Goal: Transaction & Acquisition: Purchase product/service

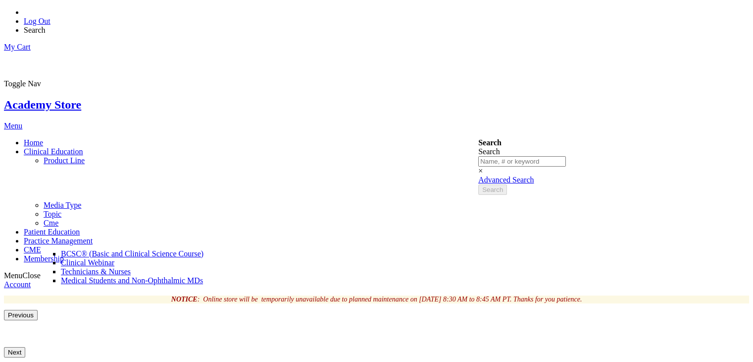
click at [204, 249] on span "BCSC® (Basic and Clinical Science Course)" at bounding box center [132, 253] width 143 height 8
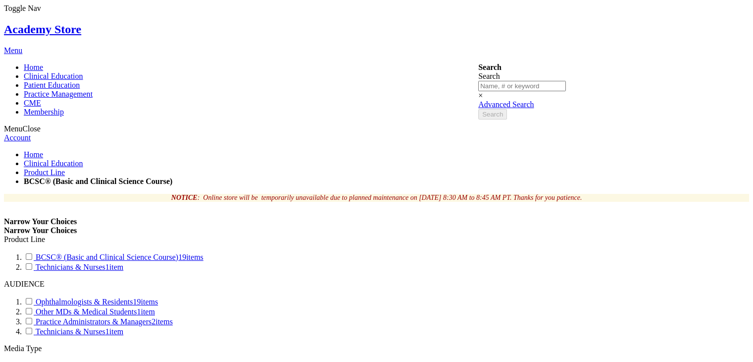
scroll to position [80, 0]
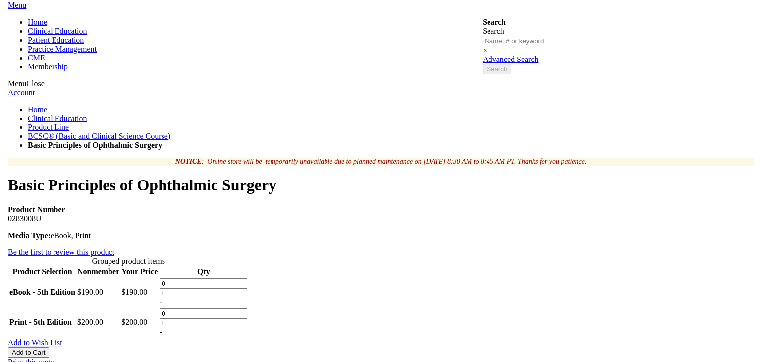
scroll to position [128, 0]
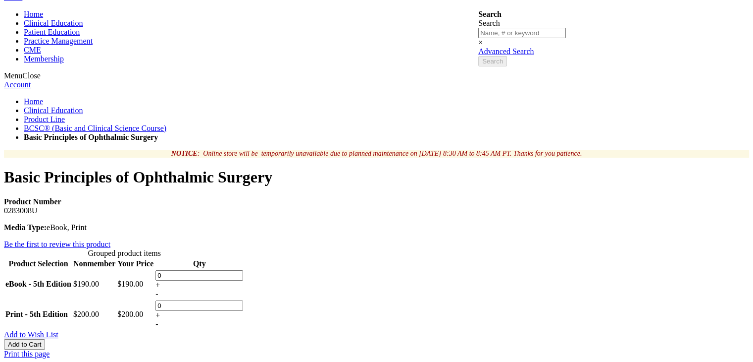
click at [243, 280] on div "+" at bounding box center [200, 284] width 88 height 9
type input "1"
click at [243, 319] on div "-" at bounding box center [200, 323] width 88 height 9
click at [243, 311] on div "+" at bounding box center [200, 315] width 88 height 9
type input "1"
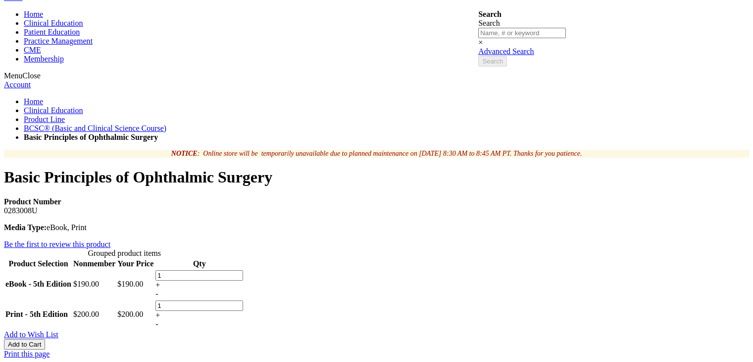
click at [465, 339] on div "Add to Cart" at bounding box center [376, 344] width 745 height 10
click at [41, 340] on span "Add to Cart" at bounding box center [24, 343] width 33 height 7
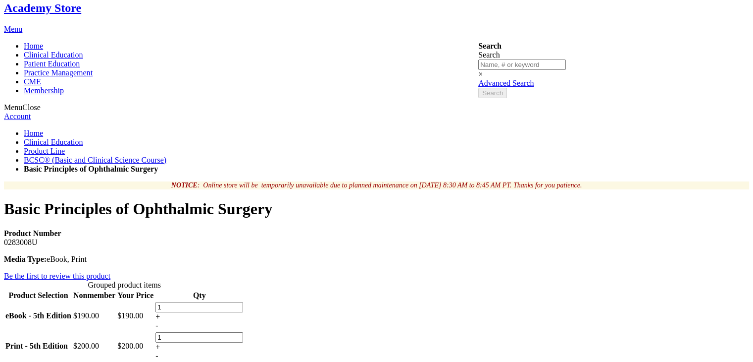
scroll to position [97, 0]
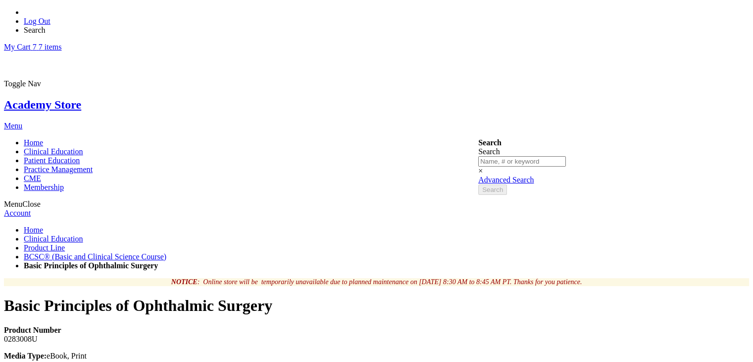
click at [61, 43] on link "My Cart 7 7 items" at bounding box center [32, 47] width 57 height 8
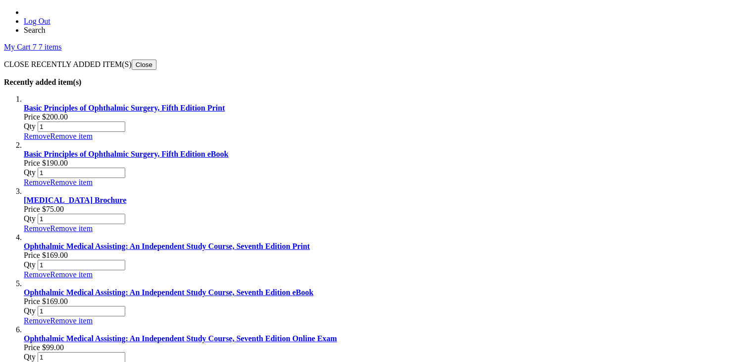
click at [39, 43] on span "7" at bounding box center [36, 47] width 6 height 8
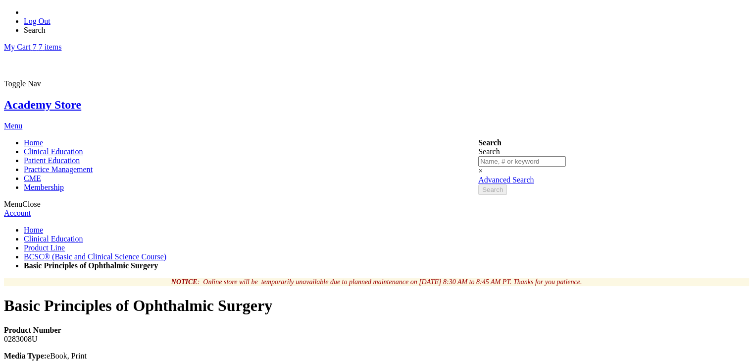
click at [61, 43] on link "My Cart 7 7 items" at bounding box center [32, 47] width 57 height 8
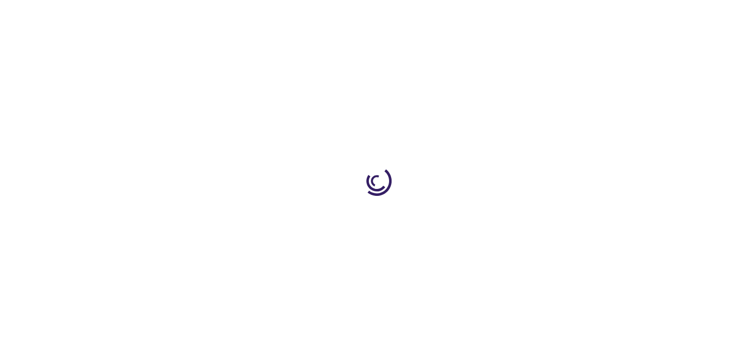
select select "US"
select select "41"
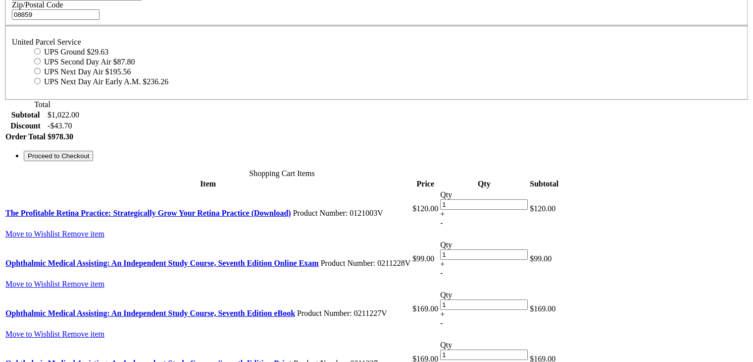
scroll to position [370, 0]
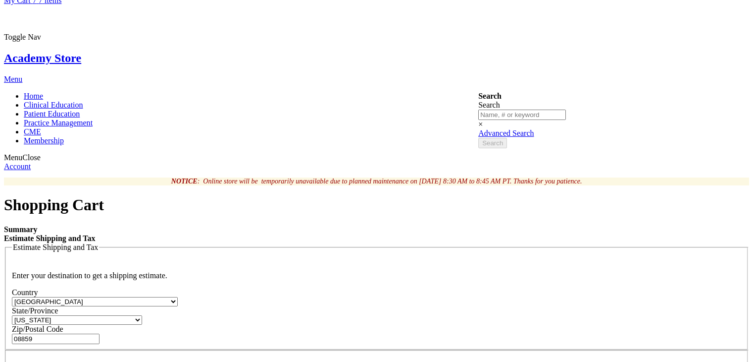
scroll to position [36, 0]
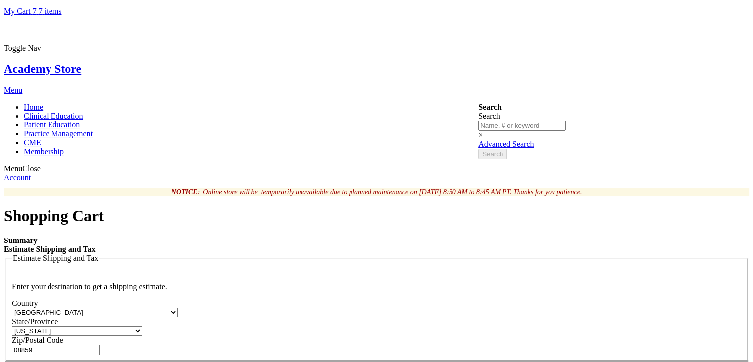
click at [81, 62] on link "Academy Store" at bounding box center [42, 68] width 77 height 13
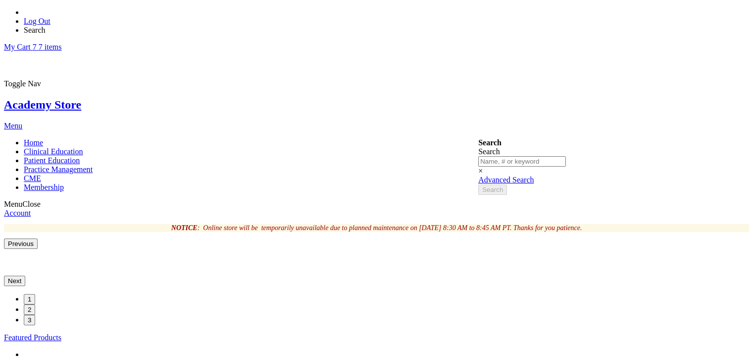
click at [61, 43] on link "My Cart 7 7 items" at bounding box center [32, 47] width 57 height 8
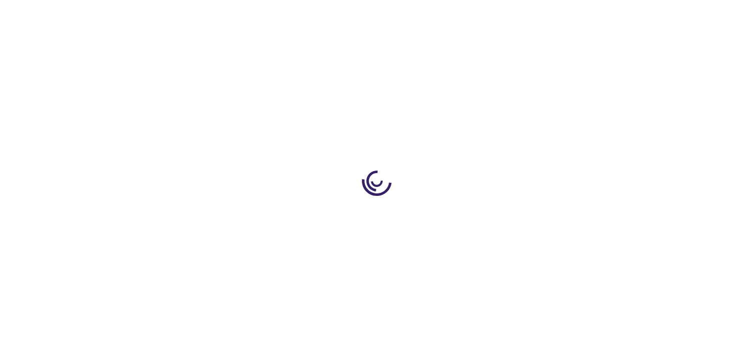
select select "US"
select select "41"
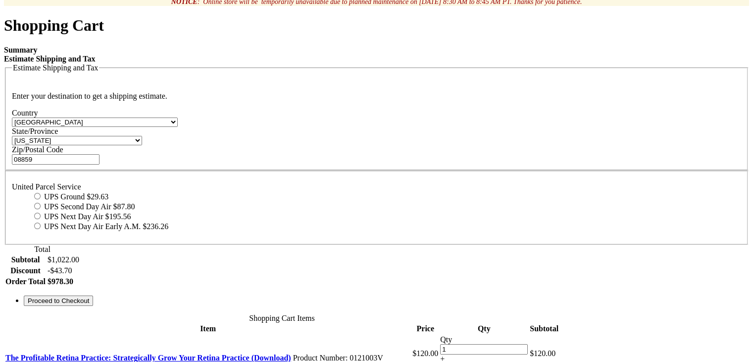
scroll to position [227, 0]
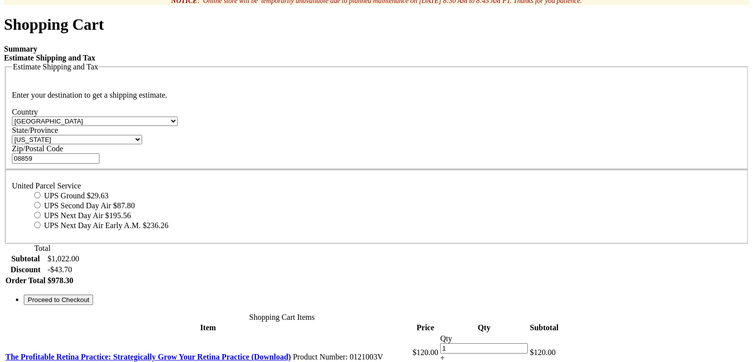
click at [41, 192] on input "UPS Ground $29.63" at bounding box center [37, 195] width 6 height 6
radio input "true"
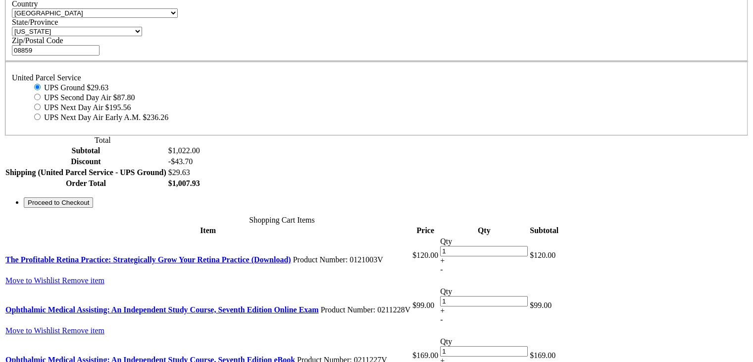
scroll to position [339, 0]
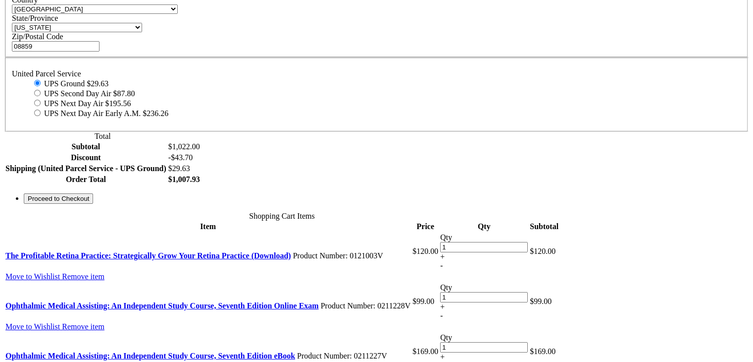
click at [93, 204] on button "Proceed to Checkout" at bounding box center [58, 198] width 69 height 10
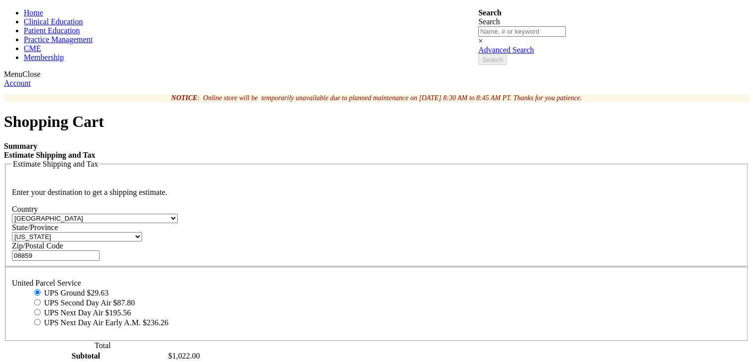
scroll to position [128, 0]
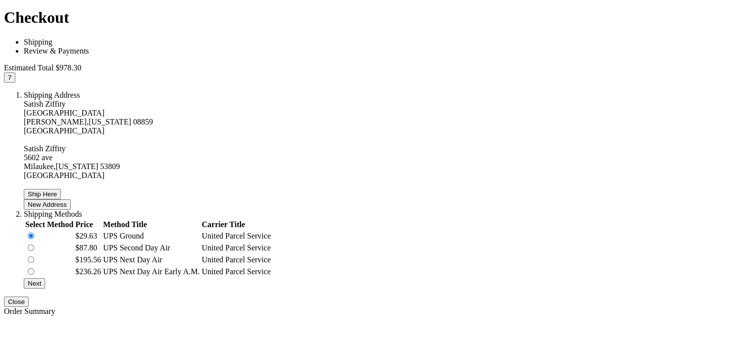
scroll to position [251, 0]
click at [45, 277] on button "Next" at bounding box center [34, 282] width 21 height 10
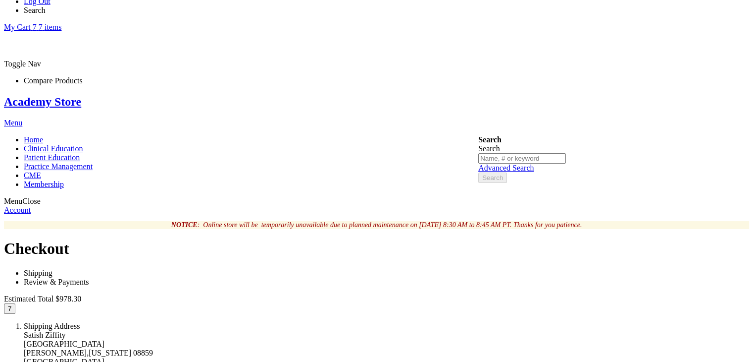
scroll to position [49, 0]
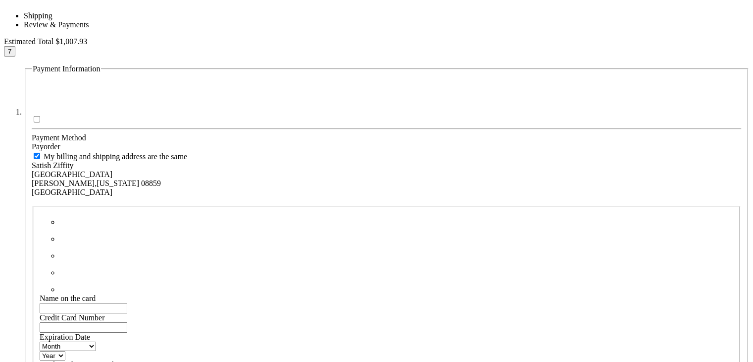
scroll to position [281, 0]
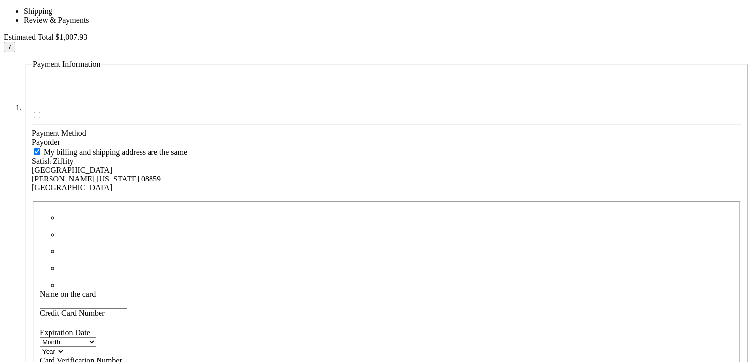
click at [127, 298] on input "Name on the card" at bounding box center [84, 303] width 88 height 10
type input "Mathi"
type input "[CREDIT_CARD_NUMBER]"
select select "12"
click at [65, 346] on select "Year 2025 2026 2027 2028 2029 2030 2031 2032 2033 2034 2035" at bounding box center [53, 350] width 26 height 9
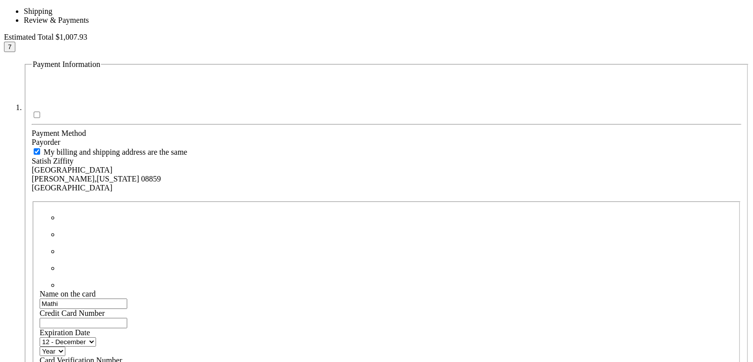
select select "2030"
click at [65, 346] on select "Year 2025 2026 2027 2028 2029 2030 2031 2032 2033 2034 2035" at bounding box center [53, 350] width 26 height 9
type input "123"
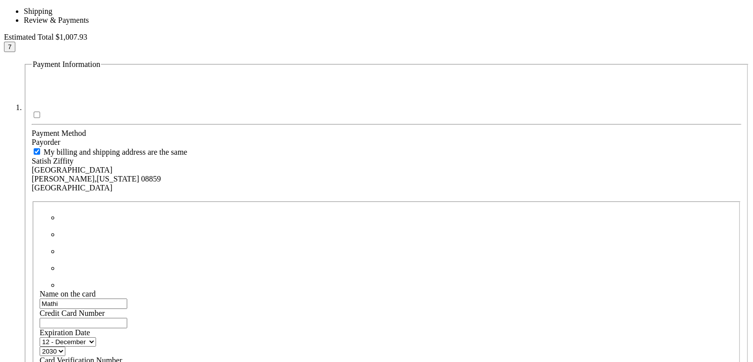
click at [191, 321] on fieldset "Name on the card Mathi Credit Card Number 4111111111111111 Expiration Date Mont…" at bounding box center [387, 346] width 708 height 291
click at [194, 318] on fieldset "Name on the card Mathi Credit Card Number 4111111111111111 Expiration Date Mont…" at bounding box center [387, 346] width 708 height 291
type input "akshay.subramaniam@ziffity.com"
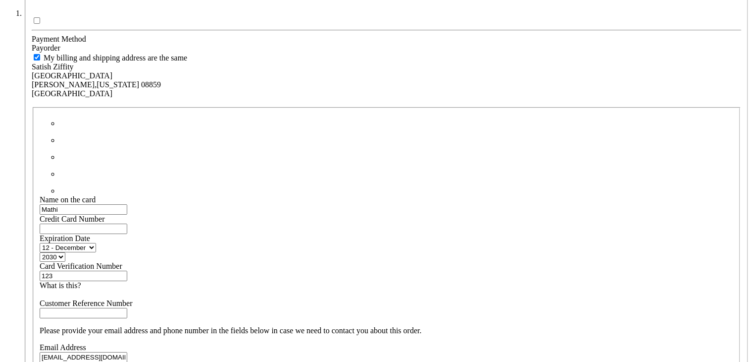
scroll to position [377, 0]
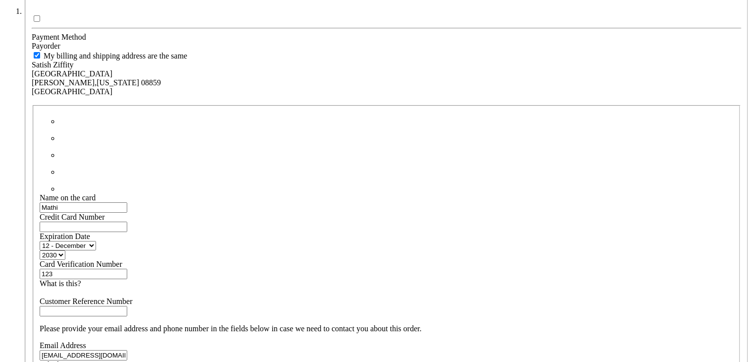
type input "3142988930"
checkbox input "true"
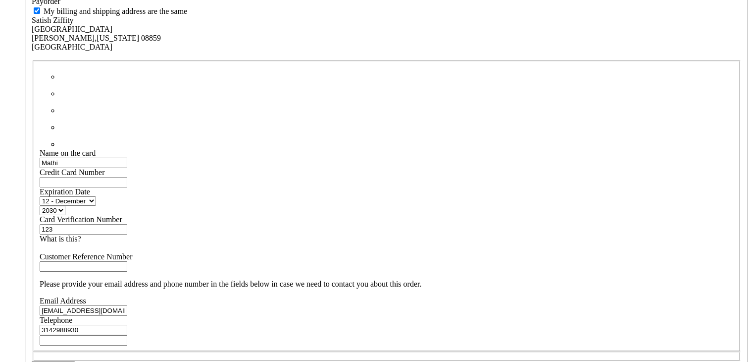
scroll to position [423, 0]
click at [71, 361] on span "Place Order" at bounding box center [53, 364] width 35 height 7
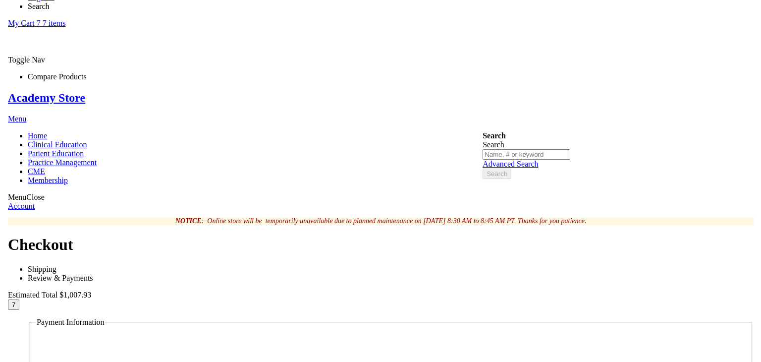
scroll to position [0, 0]
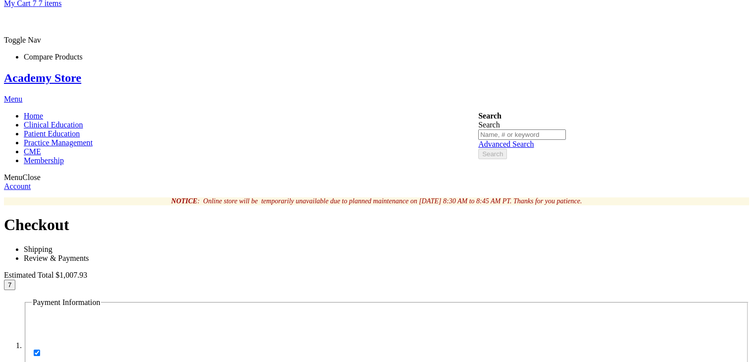
scroll to position [200, 0]
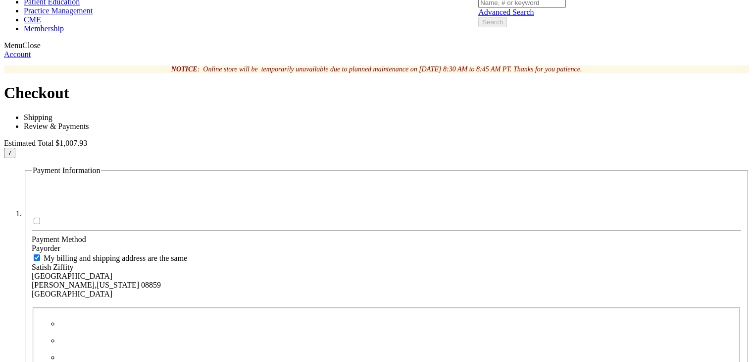
scroll to position [206, 0]
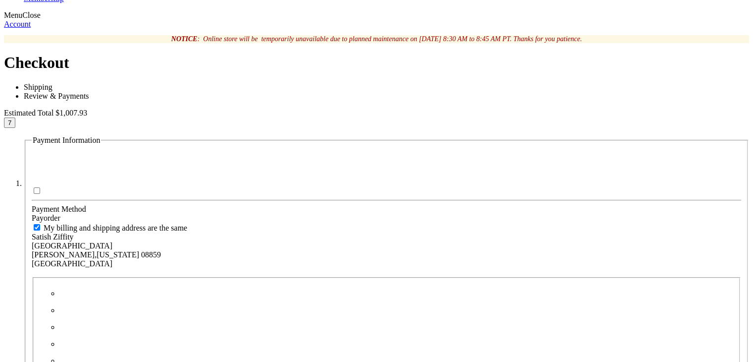
type input "Akshay"
type input "4111111111111111"
select select "12"
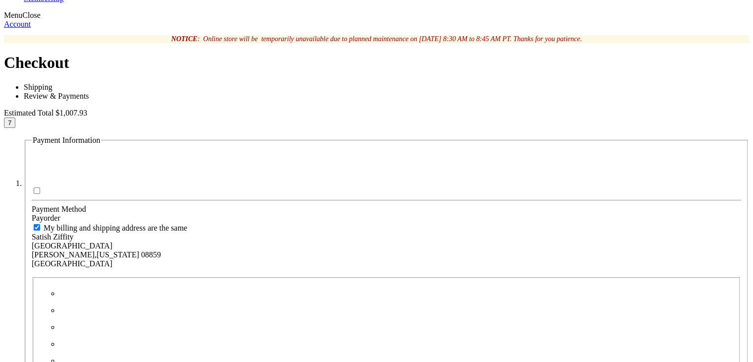
select select "2030"
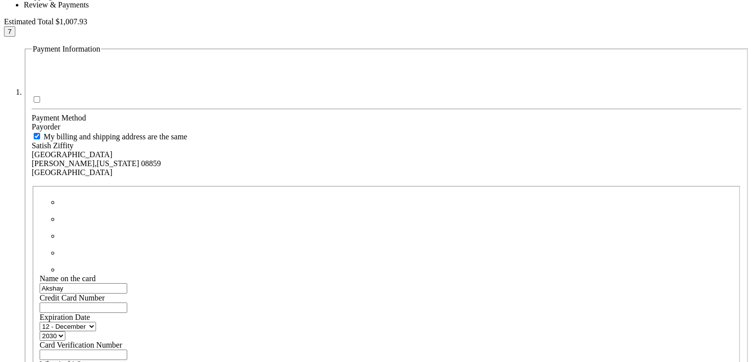
scroll to position [297, 0]
click at [127, 349] on input "Card Verification Number" at bounding box center [84, 354] width 88 height 10
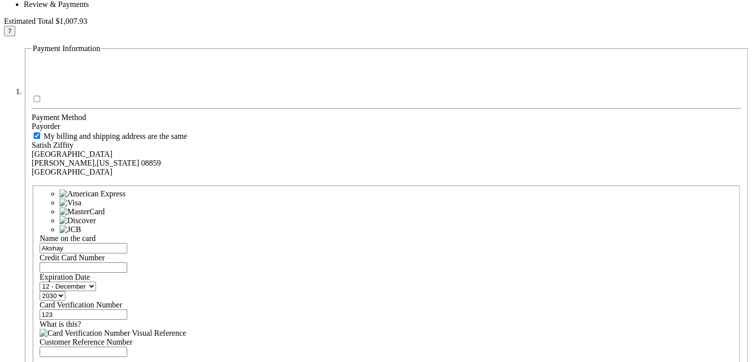
type input "123"
type input "akshay.subramaniam@ziffity.com"
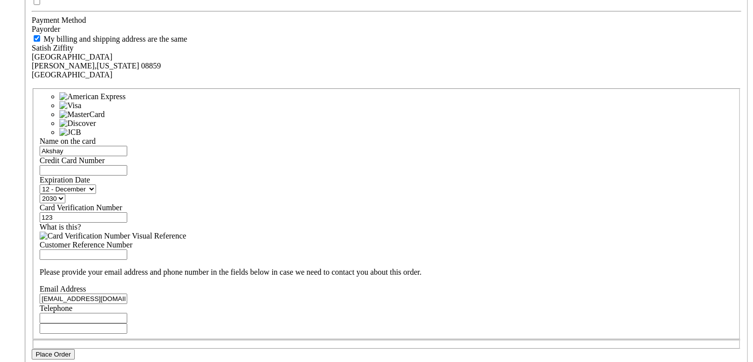
scroll to position [396, 0]
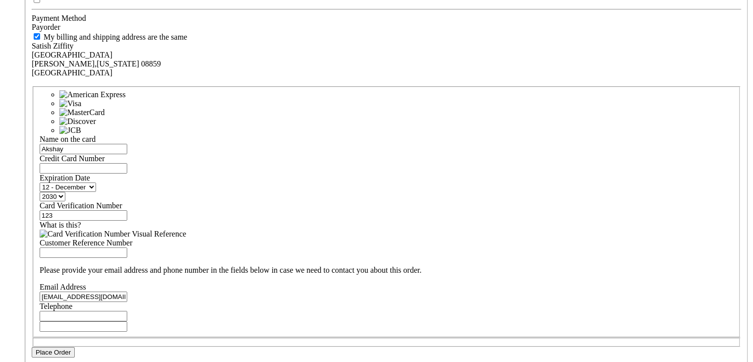
click at [127, 311] on input "Telephone" at bounding box center [84, 316] width 88 height 10
type input "3142988930"
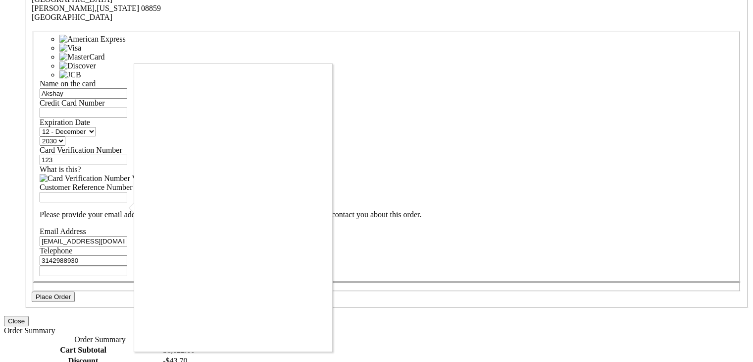
scroll to position [465, 0]
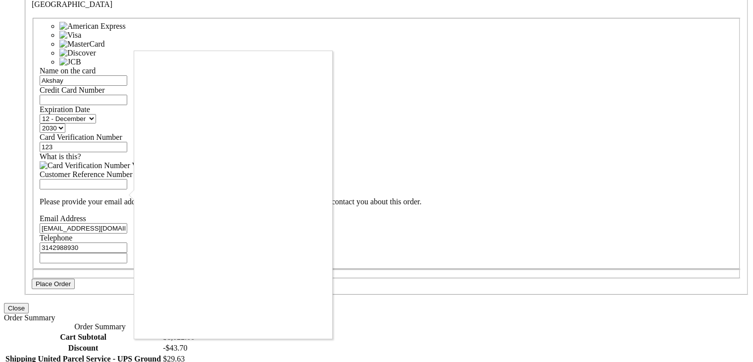
click at [310, 339] on div at bounding box center [376, 181] width 753 height 362
checkbox input "true"
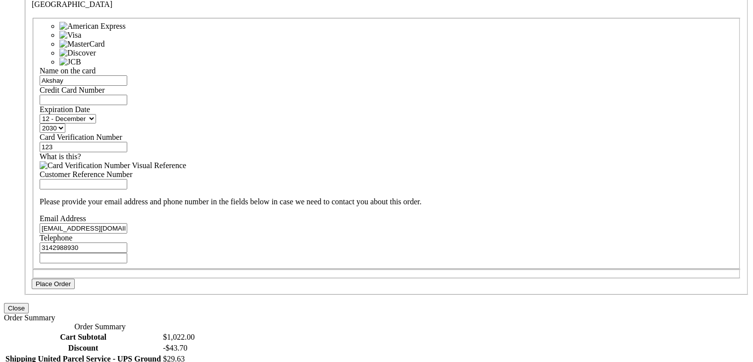
click at [75, 278] on button "Place Order" at bounding box center [53, 283] width 43 height 10
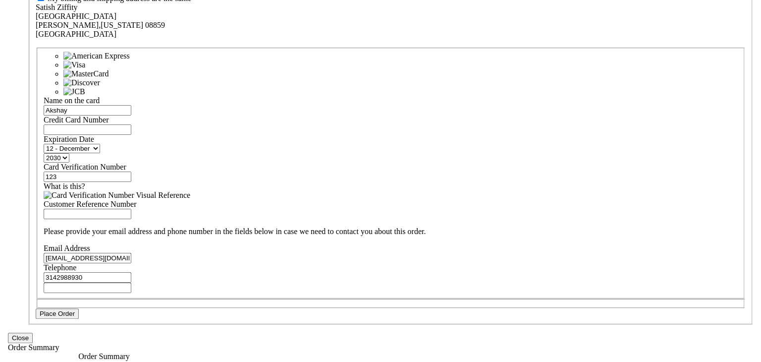
scroll to position [0, 0]
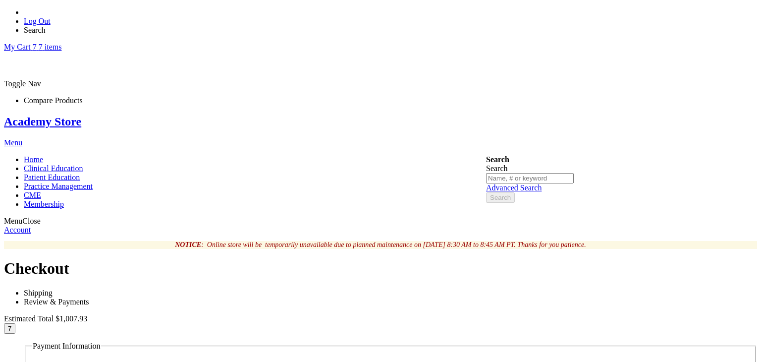
click at [81, 115] on link "Academy Store" at bounding box center [42, 121] width 77 height 13
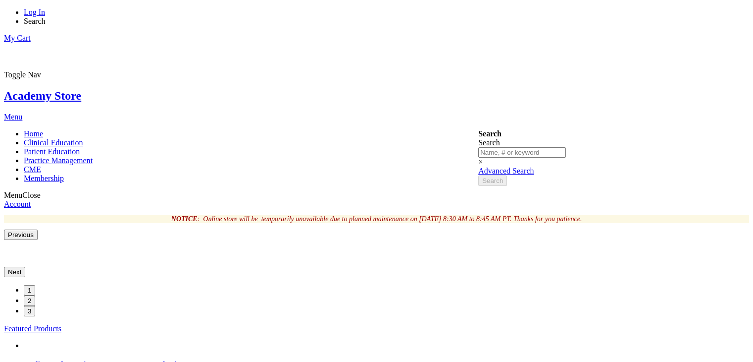
click at [45, 16] on link "Log In" at bounding box center [34, 12] width 21 height 8
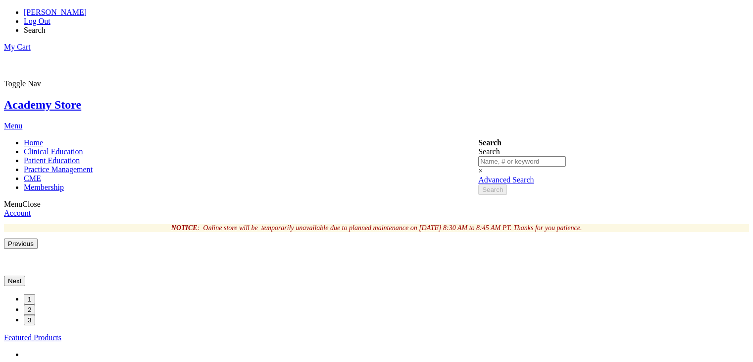
click at [485, 17] on li "[PERSON_NAME]" at bounding box center [387, 12] width 726 height 9
click at [87, 14] on span "[PERSON_NAME]" at bounding box center [55, 12] width 63 height 8
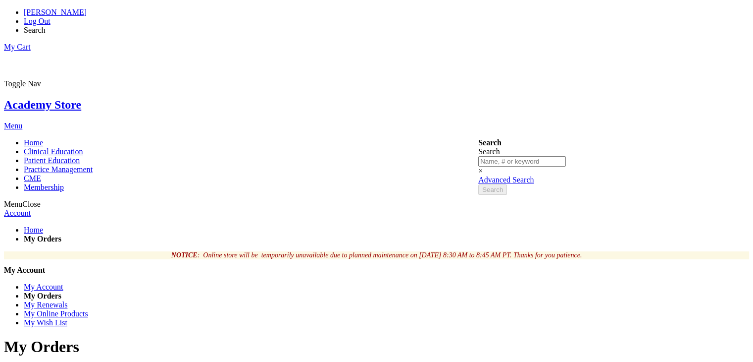
click at [61, 291] on strong "My Orders" at bounding box center [43, 295] width 38 height 8
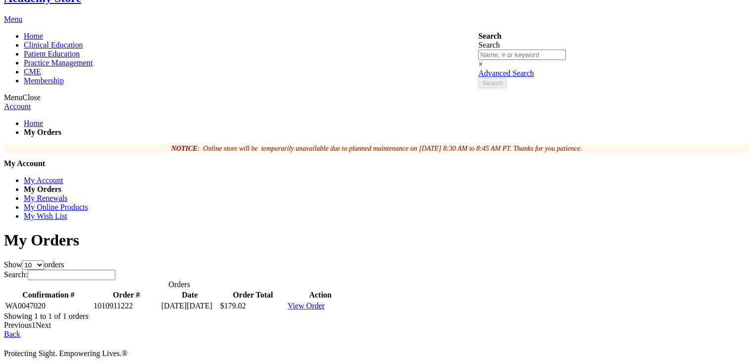
scroll to position [109, 0]
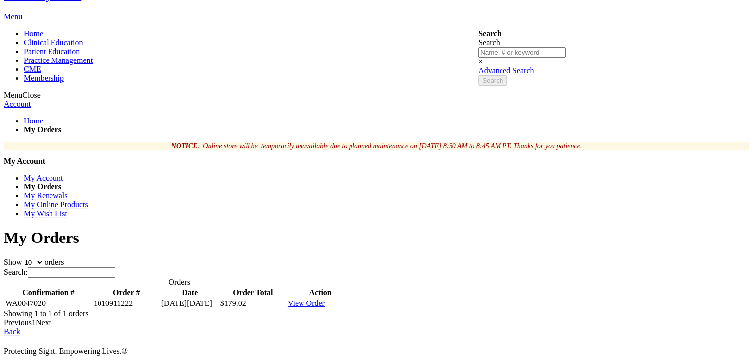
click at [325, 299] on span "View Order" at bounding box center [306, 303] width 37 height 8
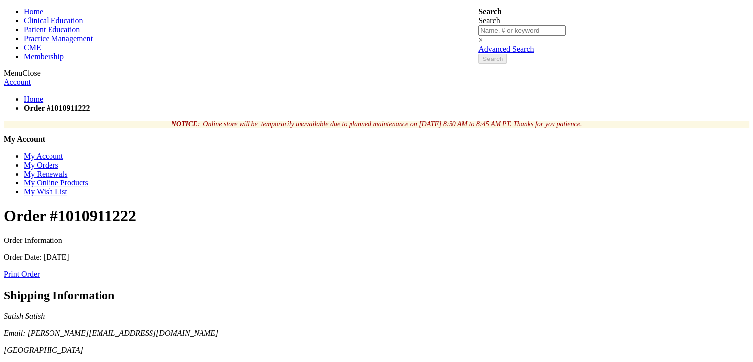
scroll to position [129, 0]
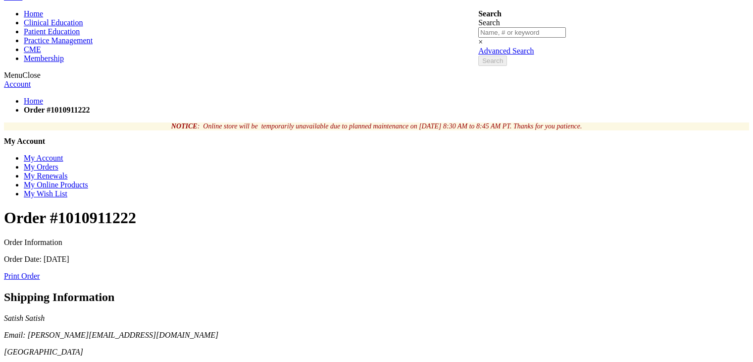
click at [67, 189] on link "My Wish List" at bounding box center [46, 193] width 44 height 8
click at [88, 180] on link "My Online Products" at bounding box center [56, 184] width 64 height 8
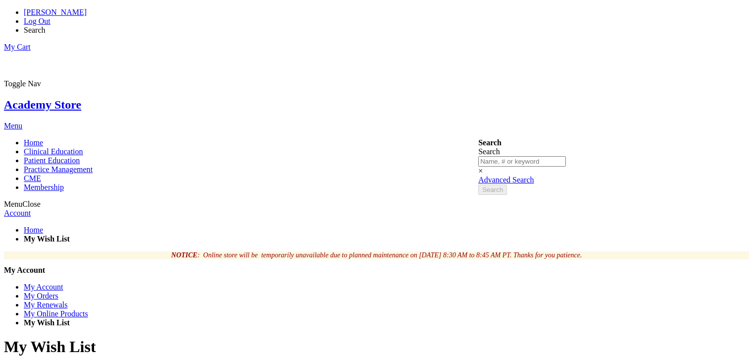
click at [88, 309] on link "My Online Products" at bounding box center [56, 313] width 64 height 8
click at [81, 98] on link "Academy Store" at bounding box center [42, 104] width 77 height 13
click at [46, 26] on span "Search" at bounding box center [35, 30] width 22 height 8
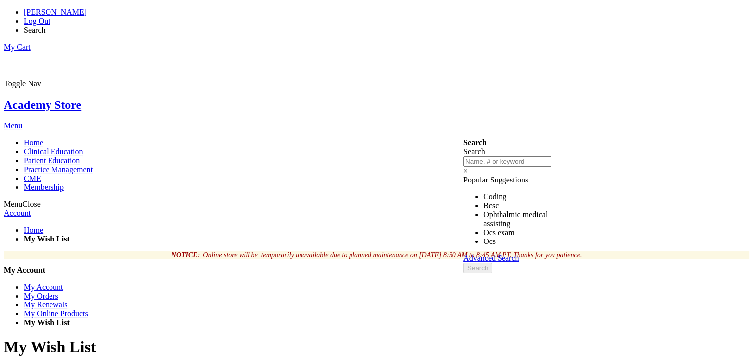
click at [511, 156] on input "Search" at bounding box center [508, 161] width 88 height 10
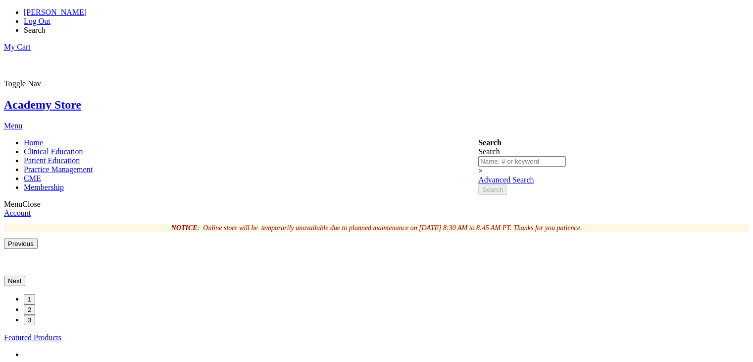
click at [46, 26] on span "Search" at bounding box center [35, 30] width 22 height 8
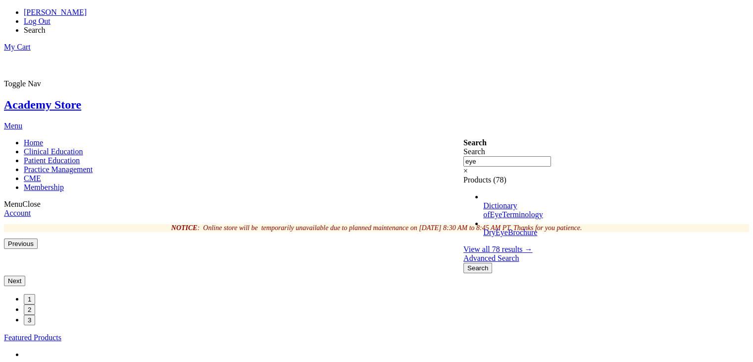
type input "eye"
click at [522, 245] on span "View all 78 results →" at bounding box center [498, 249] width 69 height 8
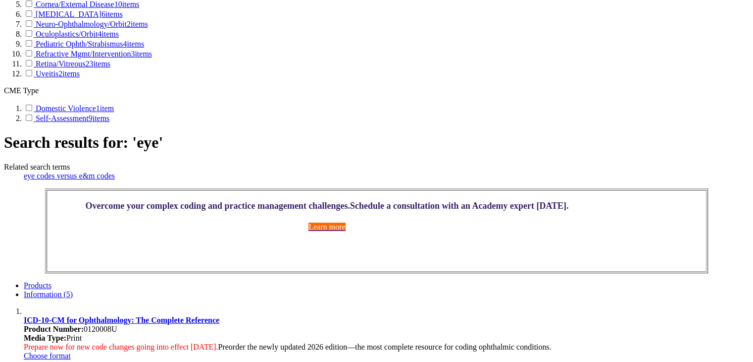
scroll to position [702, 0]
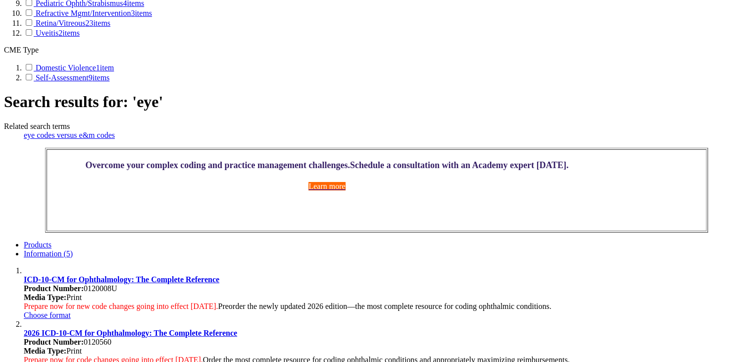
drag, startPoint x: 410, startPoint y: 159, endPoint x: 369, endPoint y: 158, distance: 41.1
copy div "02850053U"
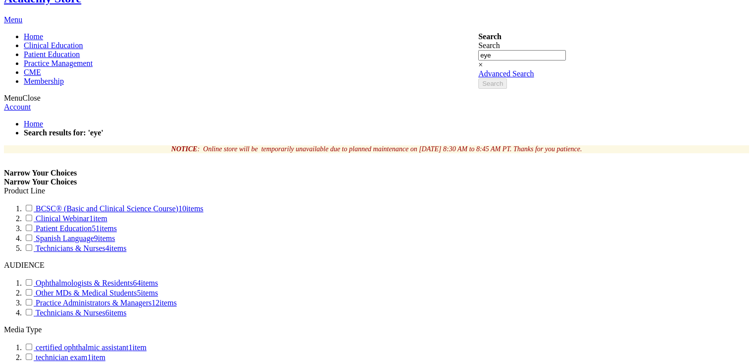
scroll to position [0, 0]
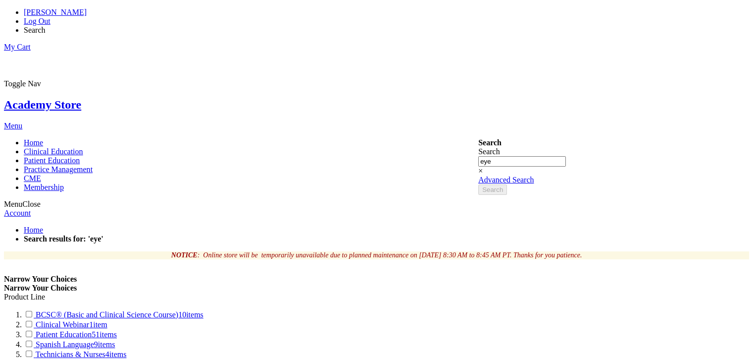
click at [46, 26] on span "Search" at bounding box center [35, 30] width 22 height 8
type input "eye"
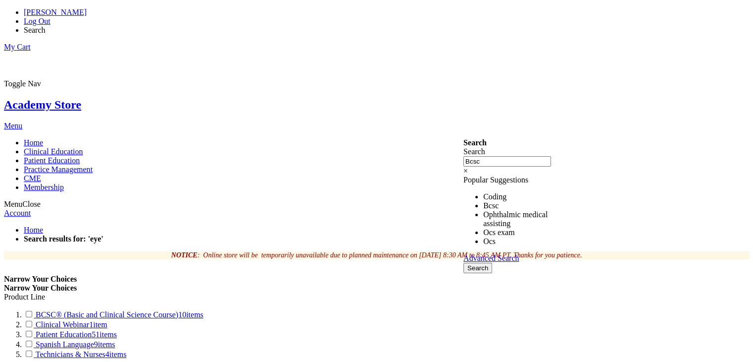
click at [499, 201] on link "Bcsc" at bounding box center [490, 205] width 15 height 8
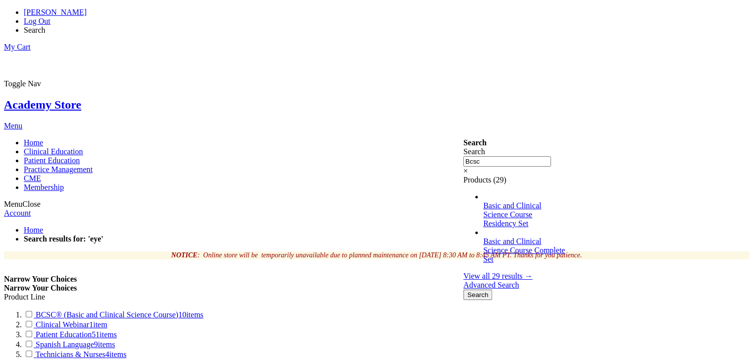
type input "Bcsc"
click at [521, 271] on span "View all 29 results →" at bounding box center [498, 275] width 69 height 8
